Goal: Task Accomplishment & Management: Use online tool/utility

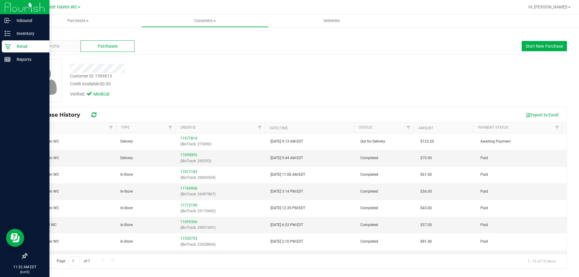
click at [6, 44] on icon at bounding box center [8, 47] width 6 height 6
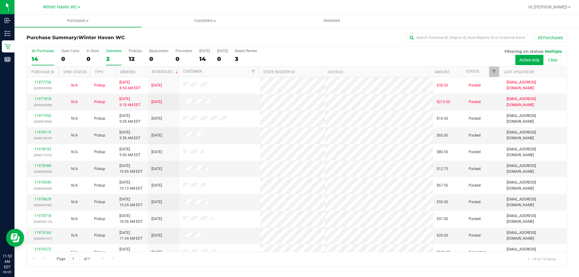
click at [109, 58] on div "2" at bounding box center [113, 59] width 15 height 7
click at [0, 0] on input "Deliveries 2" at bounding box center [0, 0] width 0 height 0
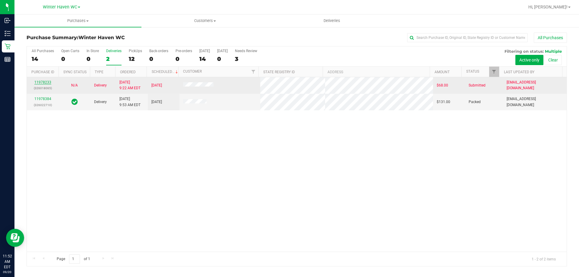
click at [40, 83] on link "11978233" at bounding box center [42, 82] width 17 height 4
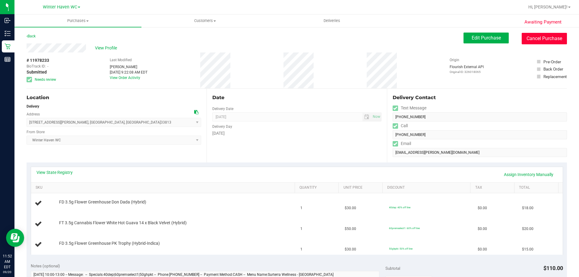
click at [530, 42] on button "Cancel Purchase" at bounding box center [544, 38] width 45 height 11
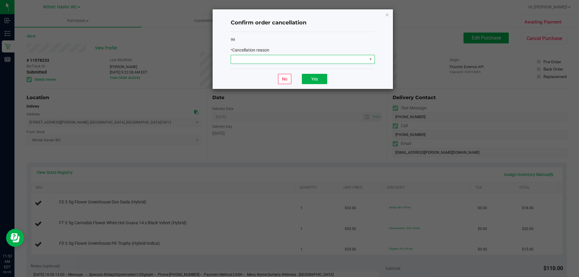
click at [334, 58] on span at bounding box center [299, 59] width 136 height 8
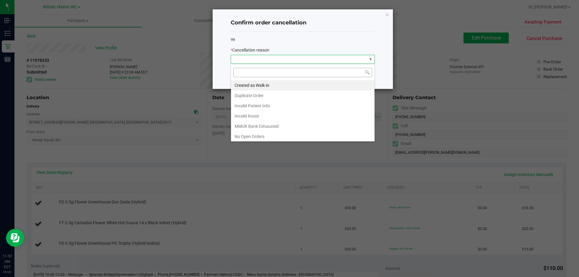
scroll to position [9, 144]
click at [269, 126] on li "MMUR Bank Exhausted" at bounding box center [303, 126] width 144 height 10
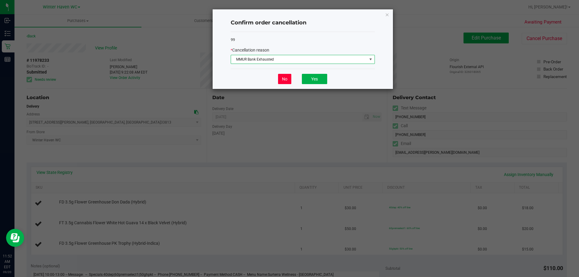
click at [285, 79] on button "No" at bounding box center [284, 79] width 13 height 10
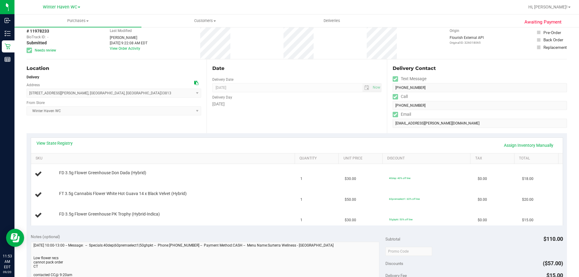
scroll to position [0, 0]
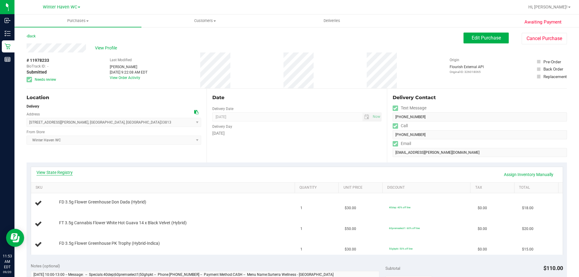
click at [66, 170] on link "View State Registry" at bounding box center [55, 173] width 36 height 6
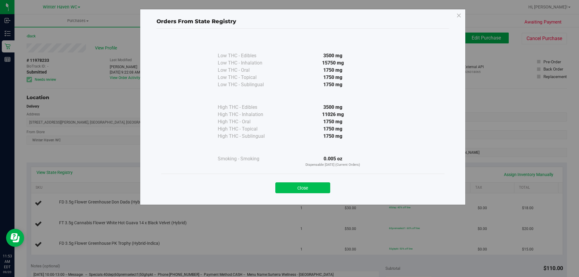
click at [290, 192] on button "Close" at bounding box center [303, 188] width 55 height 11
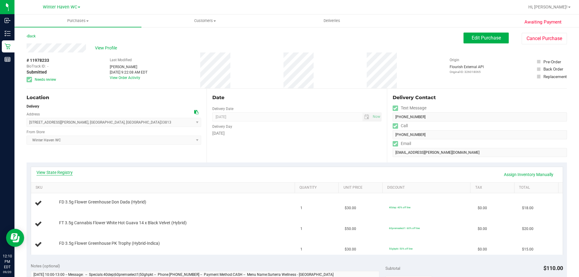
click at [70, 174] on link "View State Registry" at bounding box center [55, 173] width 36 height 6
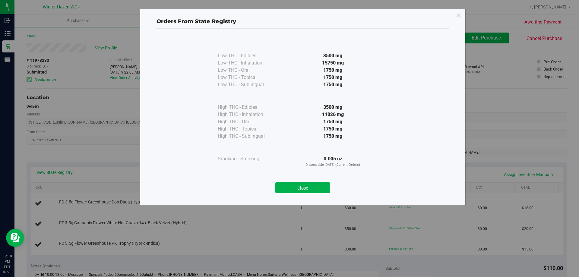
click at [321, 187] on button "Close" at bounding box center [303, 188] width 55 height 11
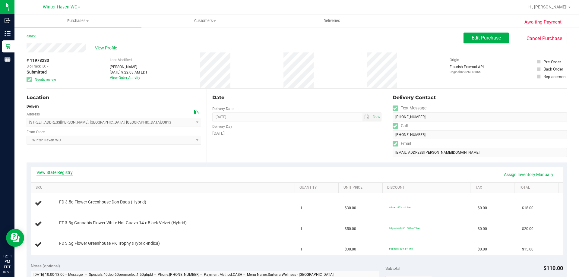
click at [62, 172] on link "View State Registry" at bounding box center [55, 173] width 36 height 6
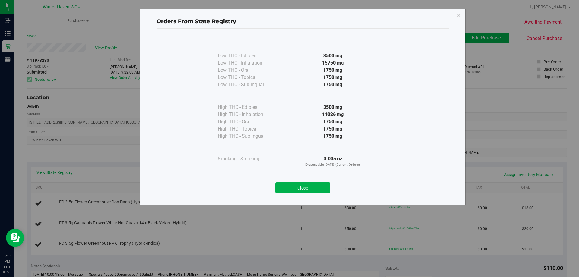
click at [92, 151] on div "Orders From State Registry Low THC - Edibles 3500 mg" at bounding box center [292, 138] width 584 height 277
click at [291, 194] on div "Close" at bounding box center [303, 186] width 284 height 24
click at [292, 187] on button "Close" at bounding box center [303, 188] width 55 height 11
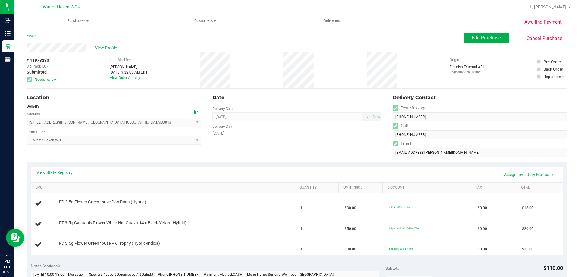
click at [55, 51] on div "Awaiting Payment Back Edit Purchase Cancel Purchase View Profile # 11978233 Bio…" at bounding box center [296, 274] width 565 height 494
click at [87, 47] on div "View Profile" at bounding box center [245, 47] width 437 height 9
click at [50, 65] on div "BioTrack ID: -" at bounding box center [42, 66] width 30 height 5
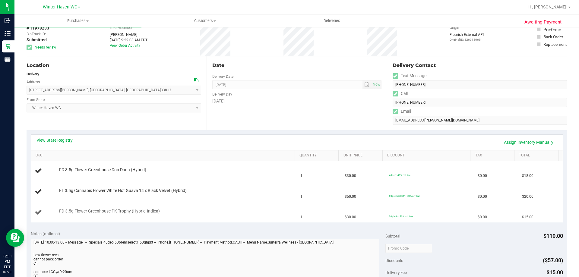
scroll to position [91, 0]
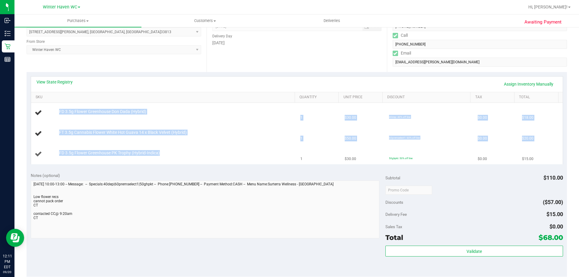
drag, startPoint x: 57, startPoint y: 110, endPoint x: 161, endPoint y: 155, distance: 113.1
click at [161, 155] on tbody "FD 3.5g Flower Greenhouse Don Dada (Hybrid) 1 $30.00 40dep: 40% off line $0.00 …" at bounding box center [297, 134] width 532 height 62
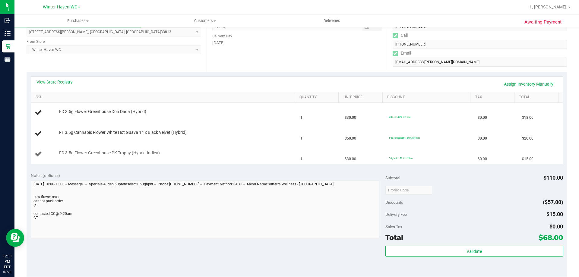
click at [162, 154] on div "FD 3.5g Flower Greenhouse PK Trophy (Hybrid-Indica)" at bounding box center [174, 153] width 236 height 6
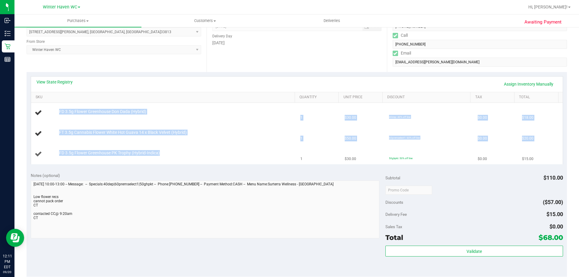
drag, startPoint x: 59, startPoint y: 110, endPoint x: 161, endPoint y: 157, distance: 112.2
click at [161, 157] on tbody "FD 3.5g Flower Greenhouse Don Dada (Hybrid) 1 $30.00 40dep: 40% off line $0.00 …" at bounding box center [297, 134] width 532 height 62
click at [161, 157] on div "FD 3.5g Flower Greenhouse PK Trophy (Hybrid-Indica)" at bounding box center [164, 154] width 259 height 8
drag, startPoint x: 55, startPoint y: 112, endPoint x: 158, endPoint y: 146, distance: 107.9
click at [157, 162] on tbody "FD 3.5g Flower Greenhouse Don Dada (Hybrid) 1 $30.00 40dep: 40% off line $0.00 …" at bounding box center [297, 134] width 532 height 62
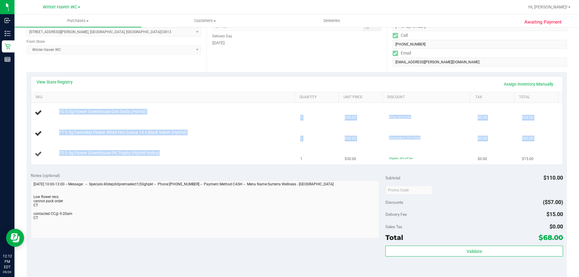
click at [179, 154] on div "FD 3.5g Flower Greenhouse PK Trophy (Hybrid-Indica)" at bounding box center [174, 153] width 236 height 6
drag, startPoint x: 53, startPoint y: 110, endPoint x: 165, endPoint y: 158, distance: 122.2
click at [165, 158] on tbody "FD 3.5g Flower Greenhouse Don Dada (Hybrid) 1 $30.00 40dep: 40% off line $0.00 …" at bounding box center [297, 134] width 532 height 62
click at [168, 150] on div "FD 3.5g Flower Greenhouse PK Trophy (Hybrid-Indica)" at bounding box center [174, 153] width 236 height 6
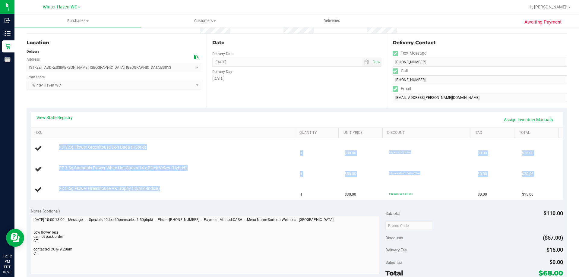
scroll to position [30, 0]
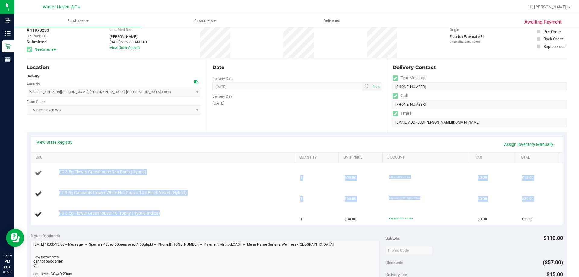
click at [231, 177] on div "FD 3.5g Flower Greenhouse Don Dada (Hybrid)" at bounding box center [164, 173] width 259 height 8
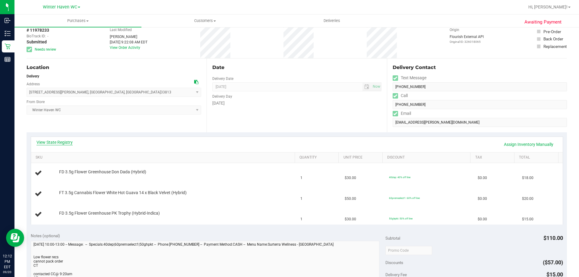
click at [55, 144] on link "View State Registry" at bounding box center [55, 142] width 36 height 6
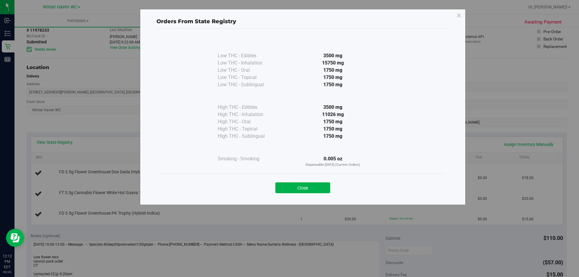
drag, startPoint x: 346, startPoint y: 115, endPoint x: 321, endPoint y: 114, distance: 24.8
click at [322, 114] on div "11026 mg" at bounding box center [333, 114] width 110 height 7
click at [321, 114] on div "11026 mg" at bounding box center [333, 114] width 110 height 7
click at [303, 190] on button "Close" at bounding box center [303, 188] width 55 height 11
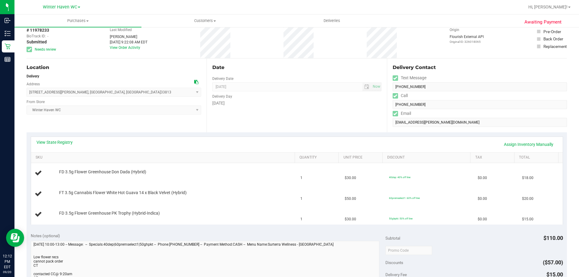
scroll to position [0, 0]
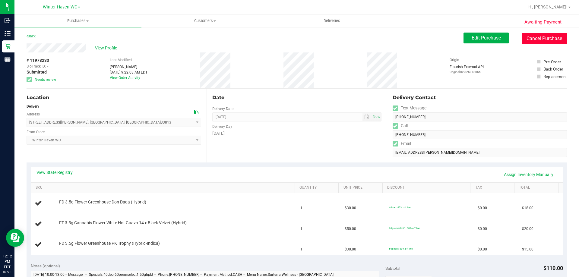
click at [536, 39] on button "Cancel Purchase" at bounding box center [544, 38] width 45 height 11
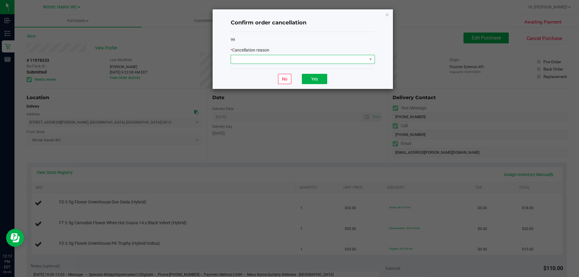
click at [270, 60] on span at bounding box center [299, 59] width 136 height 8
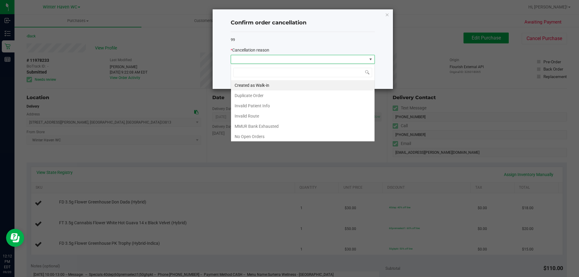
scroll to position [9, 144]
click at [270, 126] on li "MMUR Bank Exhausted" at bounding box center [303, 126] width 144 height 10
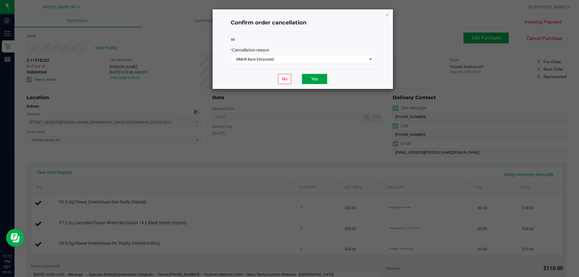
click at [319, 78] on button "Yes" at bounding box center [314, 79] width 25 height 10
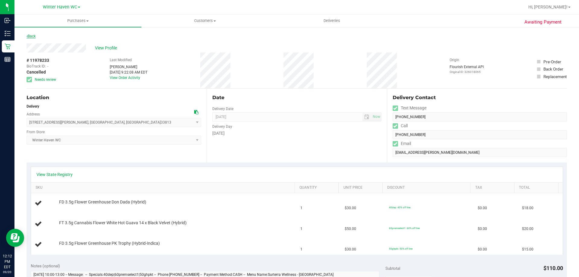
click at [32, 35] on link "Back" at bounding box center [31, 36] width 9 height 4
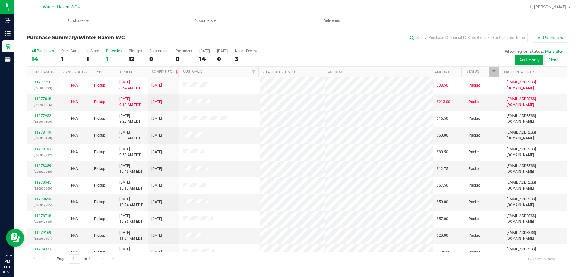
click at [108, 61] on div "1" at bounding box center [113, 59] width 15 height 7
click at [0, 0] on input "Deliveries 1" at bounding box center [0, 0] width 0 height 0
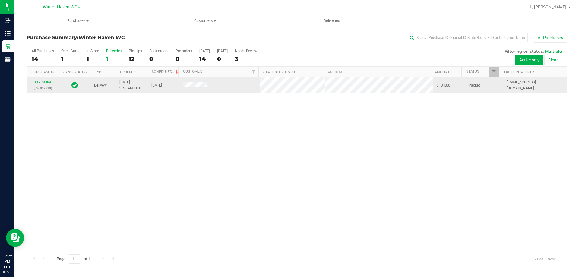
click at [45, 84] on link "11978384" at bounding box center [42, 82] width 17 height 4
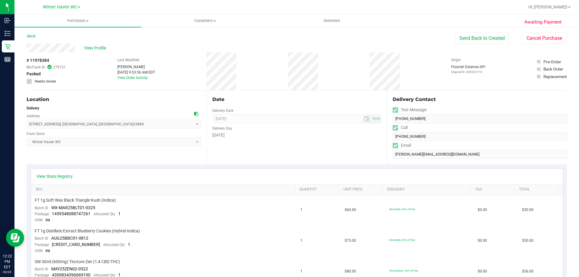
drag, startPoint x: 45, startPoint y: 84, endPoint x: 263, endPoint y: 65, distance: 219.6
click at [263, 65] on div "# 11978384 BioTrack ID: 279151 Packed Needs review Last Modified Abigail Balfou…" at bounding box center [297, 72] width 541 height 38
click at [257, 68] on div "# 11978384 BioTrack ID: 279151 Packed Needs review Last Modified Abigail Balfou…" at bounding box center [297, 72] width 541 height 38
click at [32, 36] on link "Back" at bounding box center [31, 36] width 9 height 4
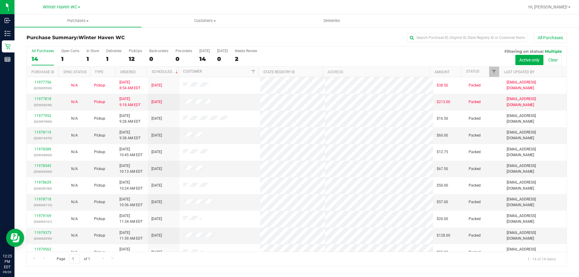
click at [107, 59] on div "1" at bounding box center [113, 59] width 15 height 7
click at [0, 0] on input "Deliveries 1" at bounding box center [0, 0] width 0 height 0
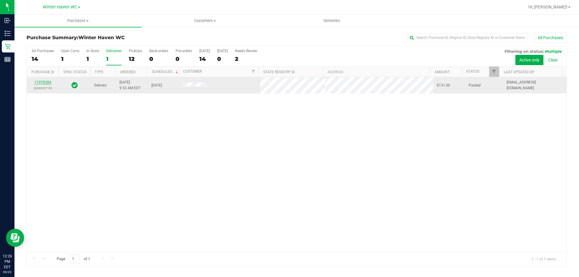
click at [37, 82] on link "11978384" at bounding box center [42, 82] width 17 height 4
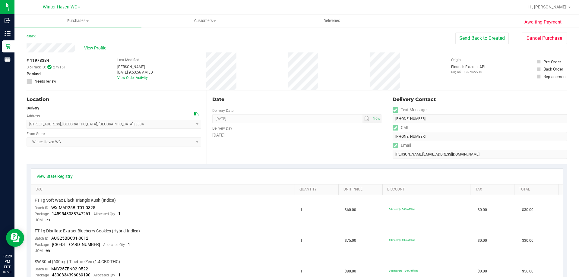
click at [34, 37] on link "Back" at bounding box center [31, 36] width 9 height 4
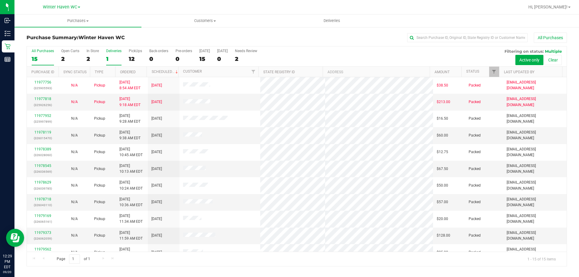
click at [107, 58] on div "1" at bounding box center [113, 59] width 15 height 7
click at [0, 0] on input "Deliveries 1" at bounding box center [0, 0] width 0 height 0
click at [492, 69] on link "Filter" at bounding box center [495, 72] width 10 height 10
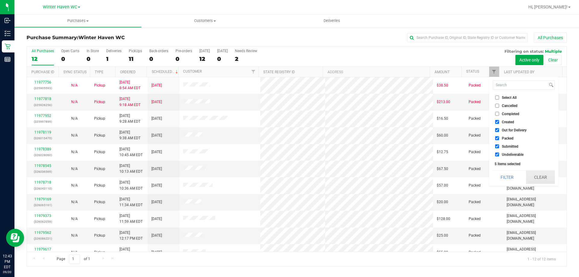
click at [530, 172] on button "Clear" at bounding box center [540, 177] width 29 height 13
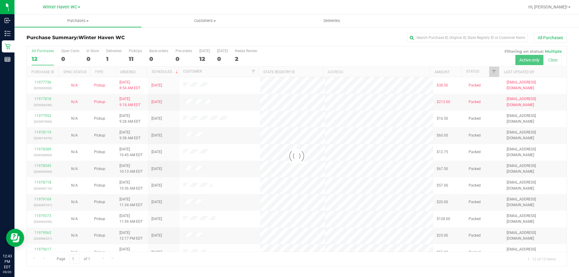
click at [527, 174] on div at bounding box center [297, 156] width 540 height 220
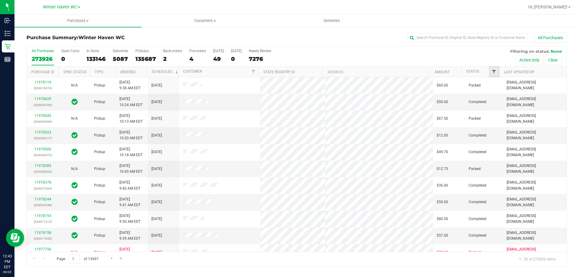
click at [496, 70] on span "Filter" at bounding box center [494, 71] width 5 height 5
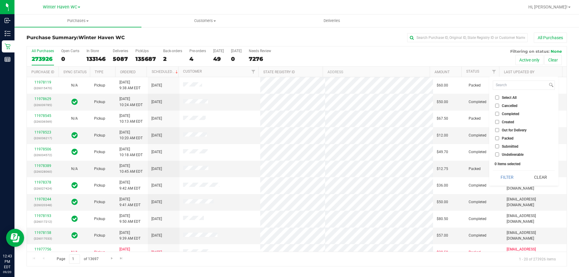
click at [496, 144] on li "Submitted" at bounding box center [524, 146] width 62 height 6
click at [499, 147] on input "Submitted" at bounding box center [498, 147] width 4 height 4
checkbox input "true"
click at [505, 174] on button "Filter" at bounding box center [507, 177] width 29 height 13
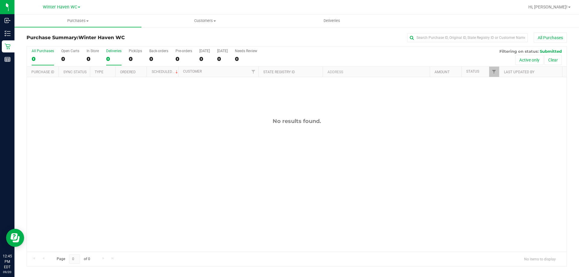
click at [112, 56] on div "0" at bounding box center [113, 59] width 15 height 7
click at [0, 0] on input "Deliveries 0" at bounding box center [0, 0] width 0 height 0
click at [492, 72] on link "Filter" at bounding box center [495, 72] width 10 height 10
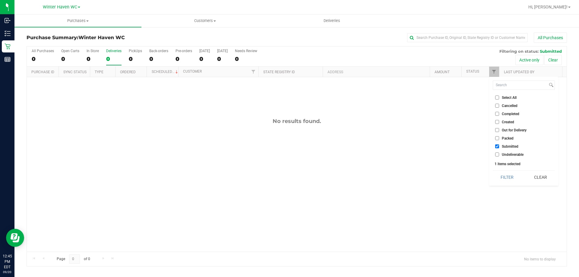
click at [497, 139] on input "Packed" at bounding box center [498, 138] width 4 height 4
checkbox input "true"
click at [507, 180] on button "Filter" at bounding box center [507, 177] width 29 height 13
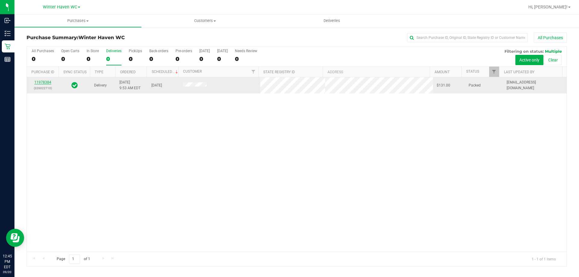
click at [47, 81] on link "11978384" at bounding box center [42, 82] width 17 height 4
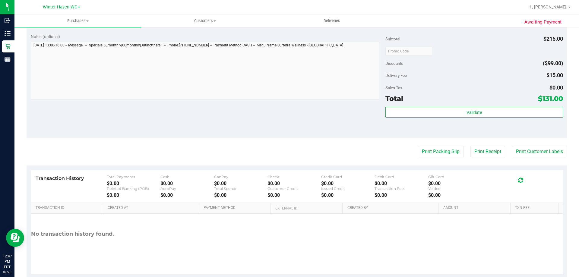
scroll to position [272, 0]
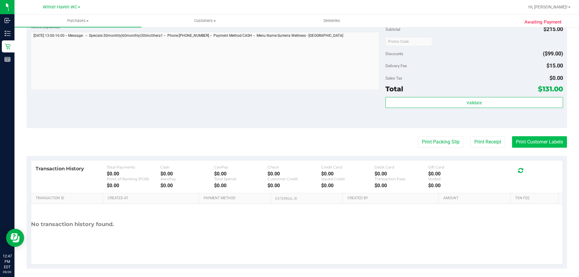
click at [547, 142] on button "Print Customer Labels" at bounding box center [539, 141] width 55 height 11
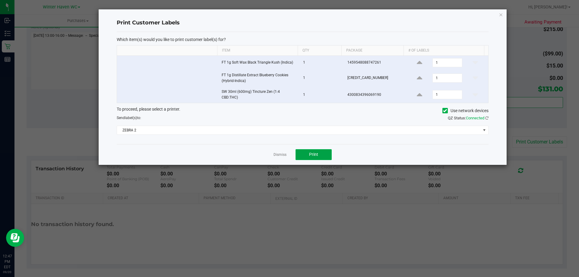
click at [324, 153] on button "Print" at bounding box center [314, 154] width 36 height 11
click at [282, 149] on div "Dismiss Print" at bounding box center [303, 154] width 372 height 21
drag, startPoint x: 281, startPoint y: 153, endPoint x: 289, endPoint y: 154, distance: 7.9
click at [280, 153] on link "Dismiss" at bounding box center [280, 154] width 13 height 5
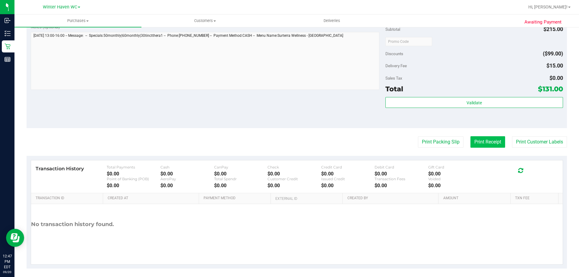
click at [486, 139] on button "Print Receipt" at bounding box center [488, 141] width 35 height 11
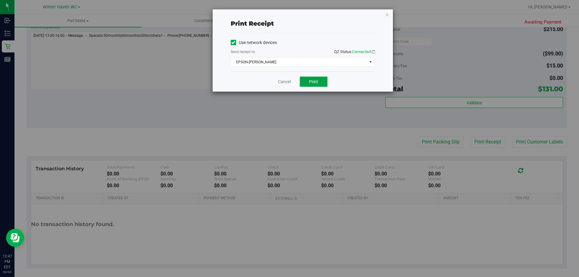
click at [306, 84] on button "Print" at bounding box center [314, 82] width 28 height 10
click at [282, 82] on link "Cancel" at bounding box center [284, 82] width 13 height 6
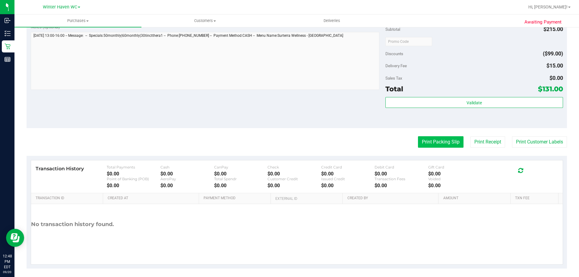
click at [447, 143] on button "Print Packing Slip" at bounding box center [441, 141] width 46 height 11
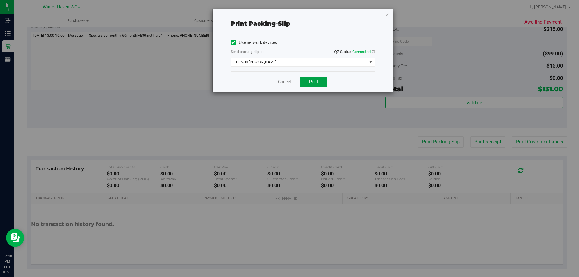
click at [325, 83] on button "Print" at bounding box center [314, 82] width 28 height 10
click at [282, 83] on link "Cancel" at bounding box center [284, 82] width 13 height 6
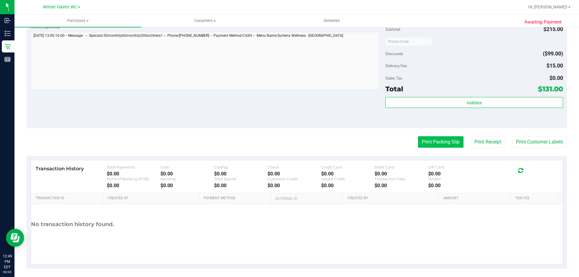
click at [442, 145] on button "Print Packing Slip" at bounding box center [441, 141] width 46 height 11
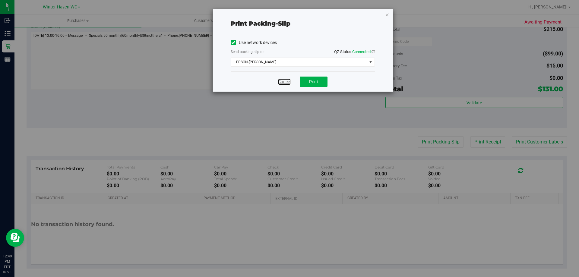
click at [289, 82] on link "Cancel" at bounding box center [284, 82] width 13 height 6
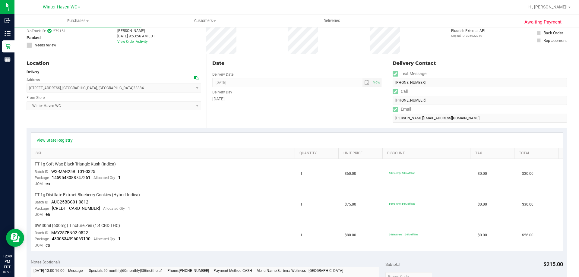
scroll to position [0, 0]
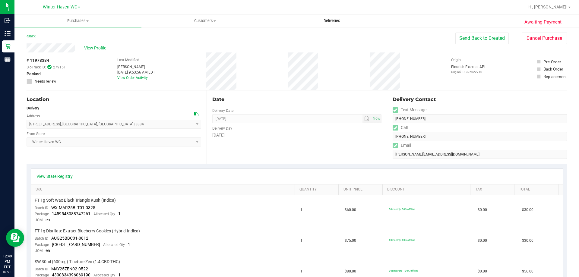
click at [333, 19] on span "Deliveries" at bounding box center [332, 20] width 33 height 5
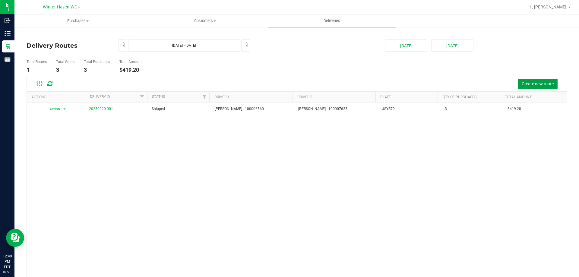
click at [520, 80] on button "Create new route" at bounding box center [538, 84] width 40 height 10
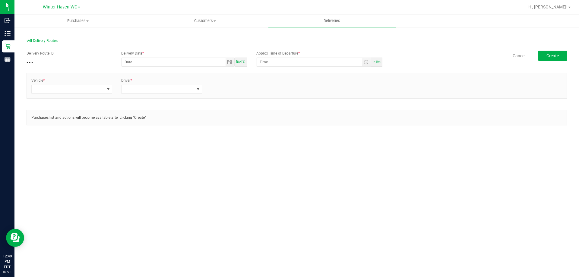
click at [376, 63] on div "In 5m" at bounding box center [377, 62] width 11 height 9
type input "[DATE]"
click at [263, 62] on input "12:54 PM" at bounding box center [309, 62] width 105 height 8
type input "1:00 PM"
click at [83, 90] on span at bounding box center [68, 89] width 73 height 8
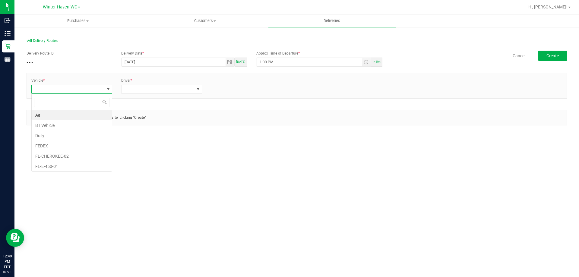
scroll to position [9, 81]
type input "31"
click at [60, 118] on li "FL-ESCAPE-31" at bounding box center [72, 115] width 80 height 10
click at [146, 86] on span at bounding box center [158, 89] width 73 height 8
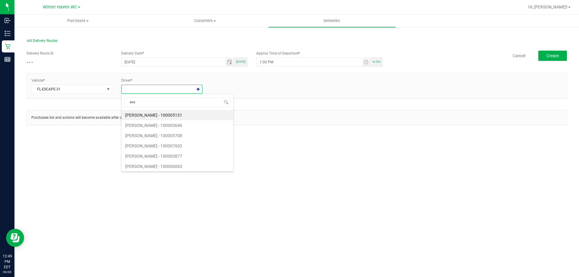
type input "ever"
click at [163, 113] on li "[PERSON_NAME] - 100007625" at bounding box center [162, 115] width 80 height 10
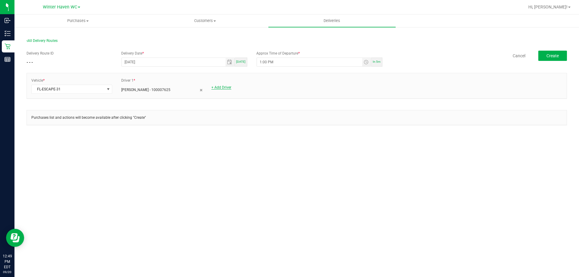
click at [224, 87] on link "+ Add Driver" at bounding box center [222, 87] width 20 height 4
click at [233, 90] on span at bounding box center [248, 89] width 73 height 8
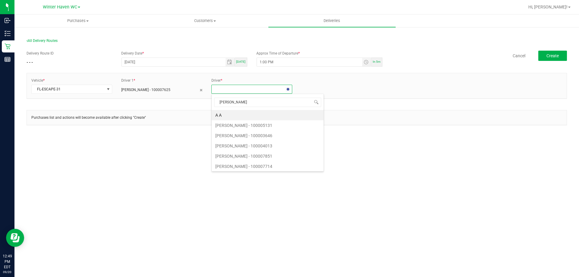
type input "[PERSON_NAME]"
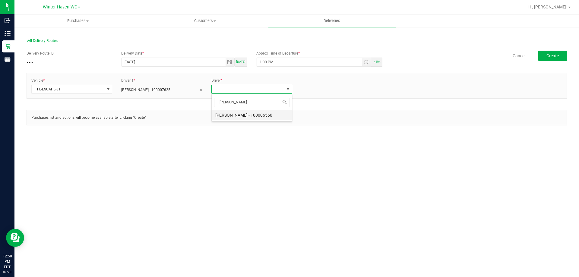
click at [277, 114] on li "[PERSON_NAME] - 100006560" at bounding box center [252, 115] width 80 height 10
click at [544, 54] on button "Create" at bounding box center [553, 56] width 29 height 10
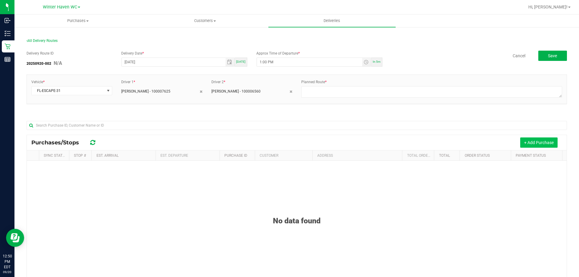
click at [534, 144] on button "+ Add Purchase" at bounding box center [539, 143] width 37 height 10
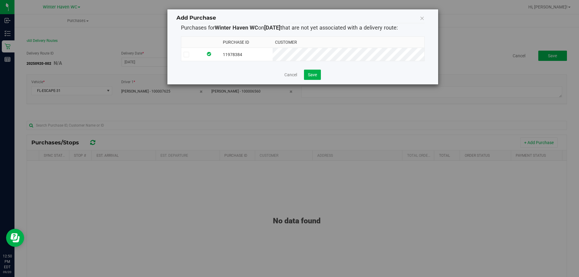
click at [187, 55] on icon at bounding box center [186, 55] width 4 height 0
click at [0, 0] on input "checkbox" at bounding box center [0, 0] width 0 height 0
click at [311, 77] on span "Save" at bounding box center [312, 74] width 9 height 5
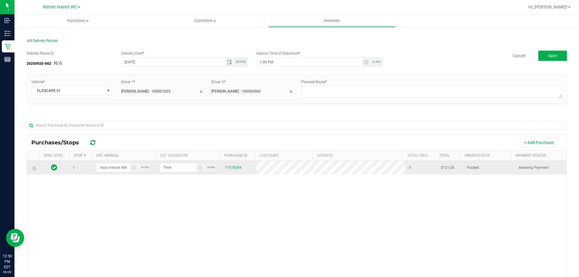
click at [112, 169] on input "hour:minute AM" at bounding box center [113, 168] width 33 height 8
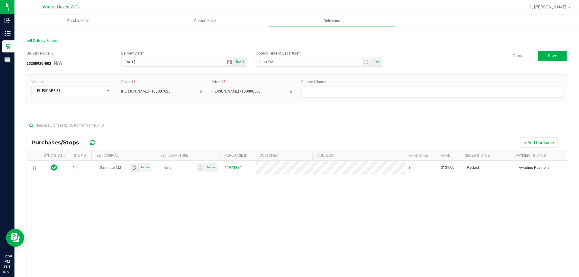
type input "3:00 AM"
type input "3:01 AM"
type input "1:30 PM"
type input "1:31 PM"
type input "1:30 PM"
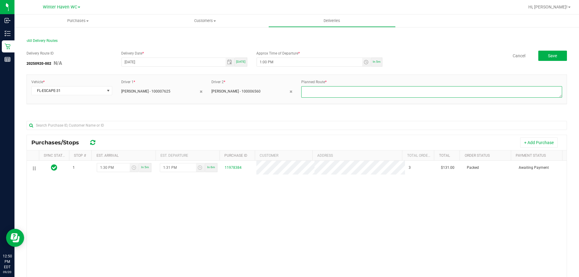
click at [475, 88] on textarea at bounding box center [431, 91] width 261 height 11
type textarea "2"
click at [547, 48] on div "Delivery Route ID 20250920-002 N/A Delivery Date * [DATE] [DATE] Approx Time of…" at bounding box center [297, 200] width 541 height 309
click at [543, 55] on button "Save" at bounding box center [553, 56] width 29 height 10
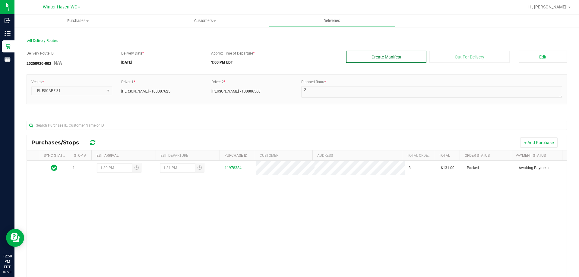
click at [385, 61] on button "Create Manifest" at bounding box center [386, 57] width 80 height 12
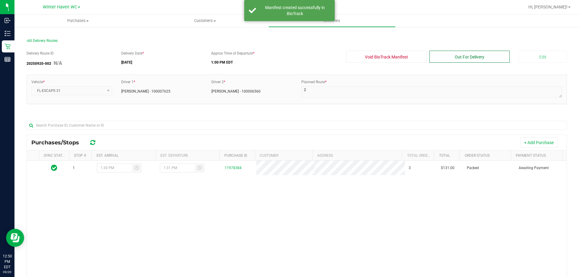
click at [455, 54] on button "Out For Delivery" at bounding box center [470, 57] width 80 height 12
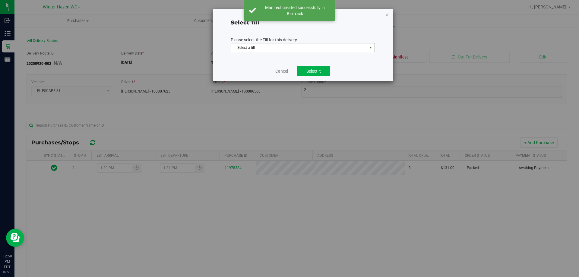
click at [298, 47] on span "Select a till" at bounding box center [299, 47] width 136 height 8
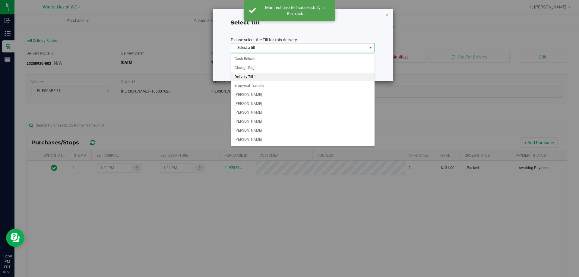
click at [267, 75] on li "Delivery Till 1" at bounding box center [303, 77] width 144 height 9
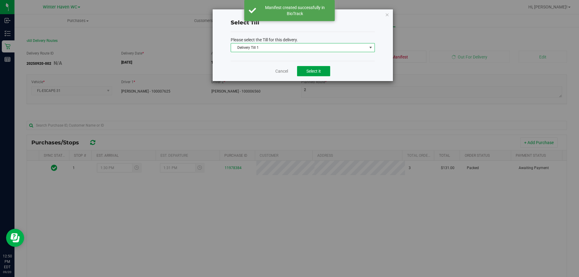
click at [315, 70] on span "Select it" at bounding box center [314, 71] width 14 height 5
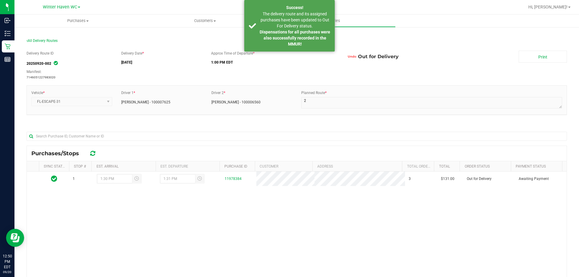
click at [515, 55] on div "Print" at bounding box center [543, 57] width 57 height 12
click at [519, 55] on link "Print" at bounding box center [543, 57] width 48 height 12
